Goal: Check status: Check status

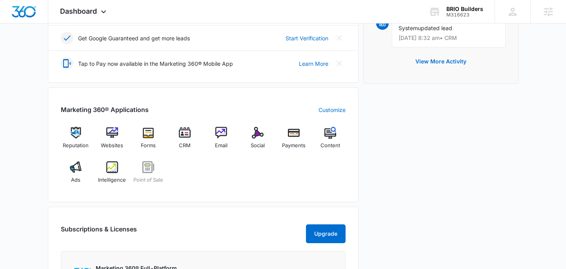
scroll to position [240, 0]
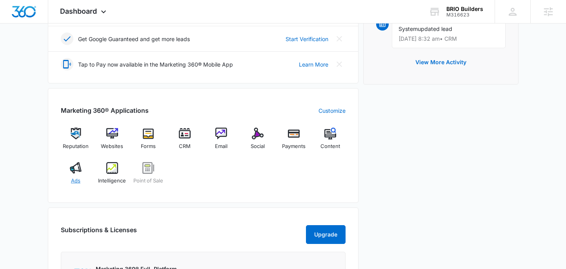
click at [76, 165] on img at bounding box center [76, 168] width 12 height 12
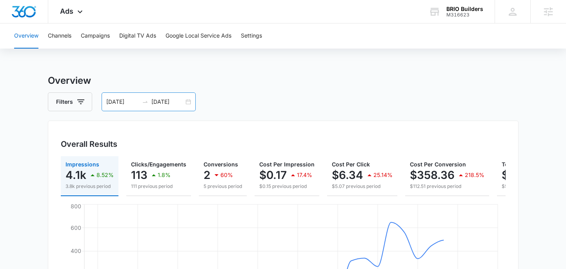
click at [186, 100] on div "07/05/2025 08/05/2025" at bounding box center [149, 102] width 94 height 19
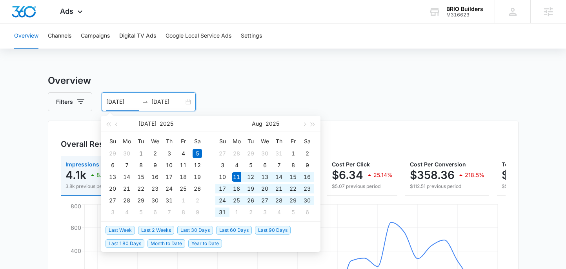
click at [194, 229] on span "Last 30 Days" at bounding box center [195, 230] width 36 height 9
type input "[DATE]"
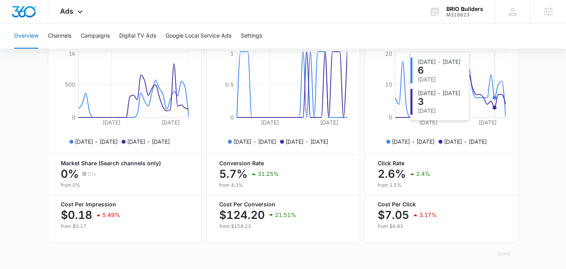
scroll to position [367, 0]
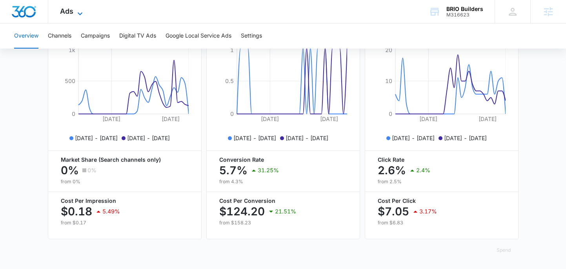
click at [78, 15] on icon at bounding box center [79, 13] width 9 height 9
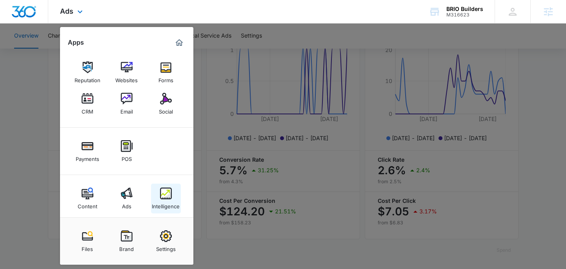
click at [175, 194] on link "Intelligence" at bounding box center [166, 199] width 30 height 30
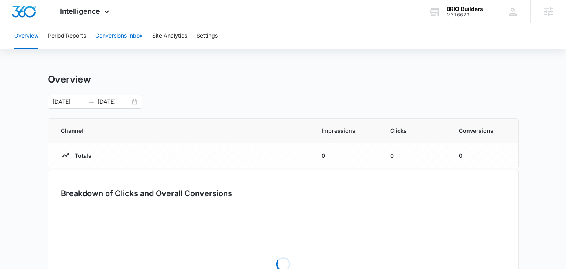
click at [109, 34] on button "Conversions Inbox" at bounding box center [118, 36] width 47 height 25
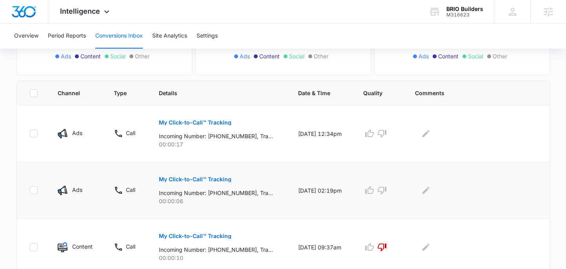
scroll to position [141, 0]
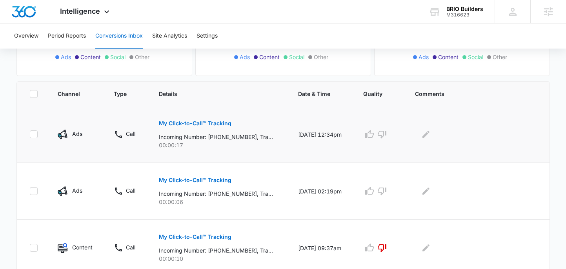
click at [183, 122] on p "My Click-to-Call™ Tracking" at bounding box center [195, 123] width 73 height 5
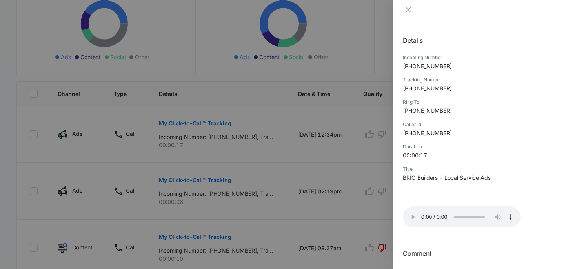
scroll to position [0, 0]
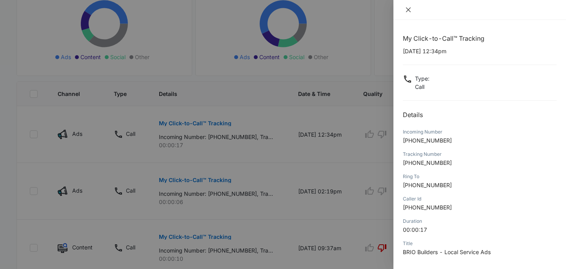
click at [408, 11] on icon "close" at bounding box center [408, 10] width 6 height 6
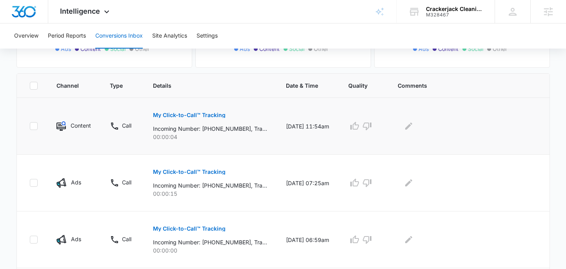
scroll to position [153, 0]
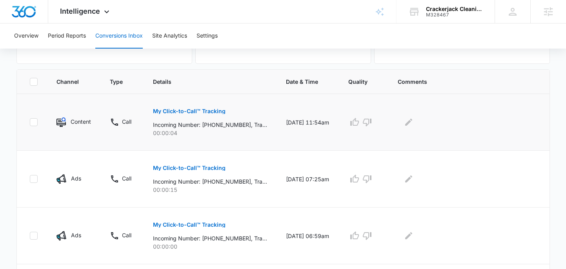
click at [180, 112] on p "My Click-to-Call™ Tracking" at bounding box center [189, 111] width 73 height 5
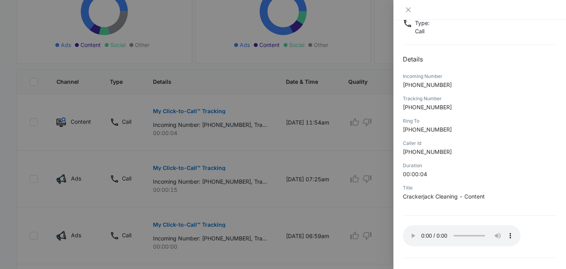
scroll to position [79, 0]
